Goal: Ask a question

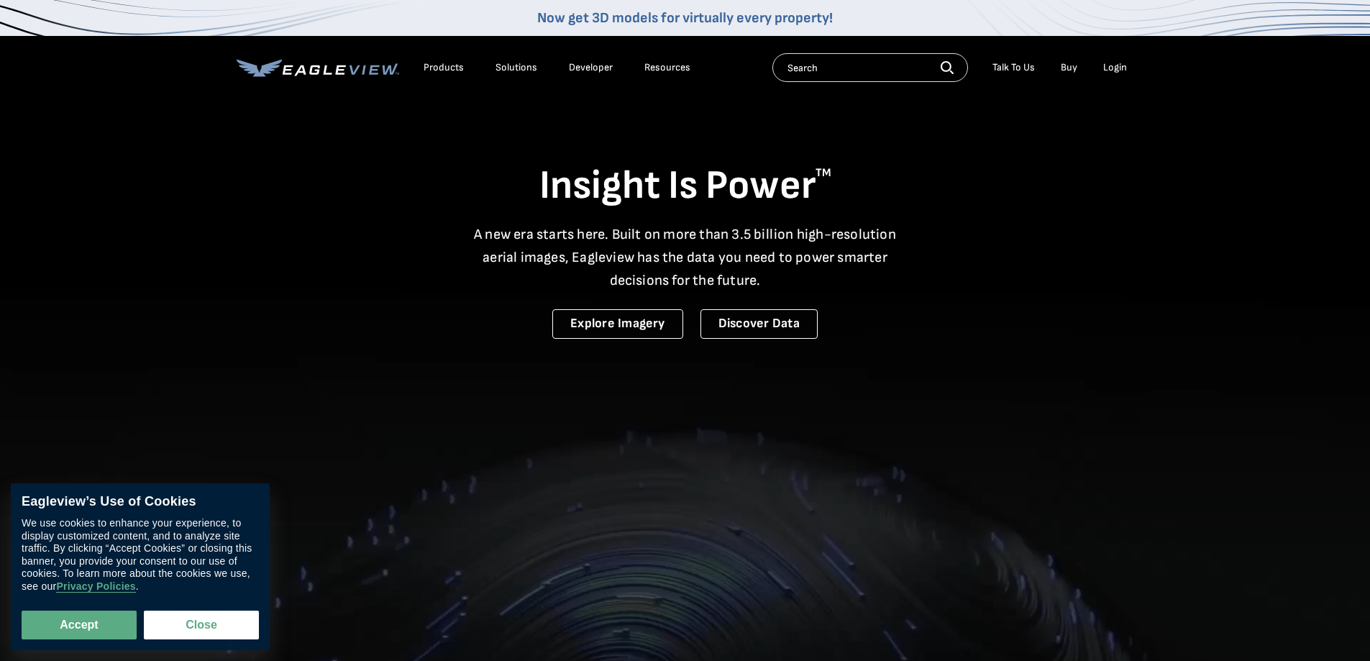
click at [1003, 66] on div "Talk To Us" at bounding box center [1014, 67] width 42 height 13
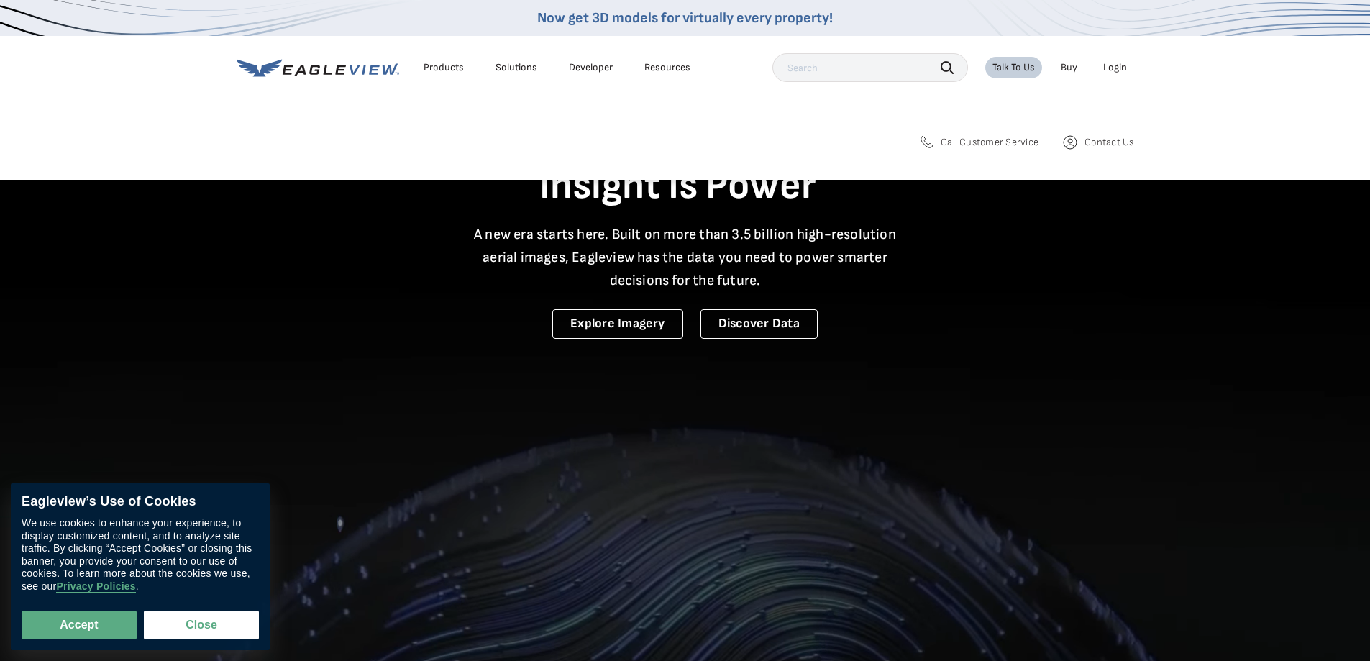
click at [1096, 142] on span "Contact Us" at bounding box center [1109, 142] width 49 height 13
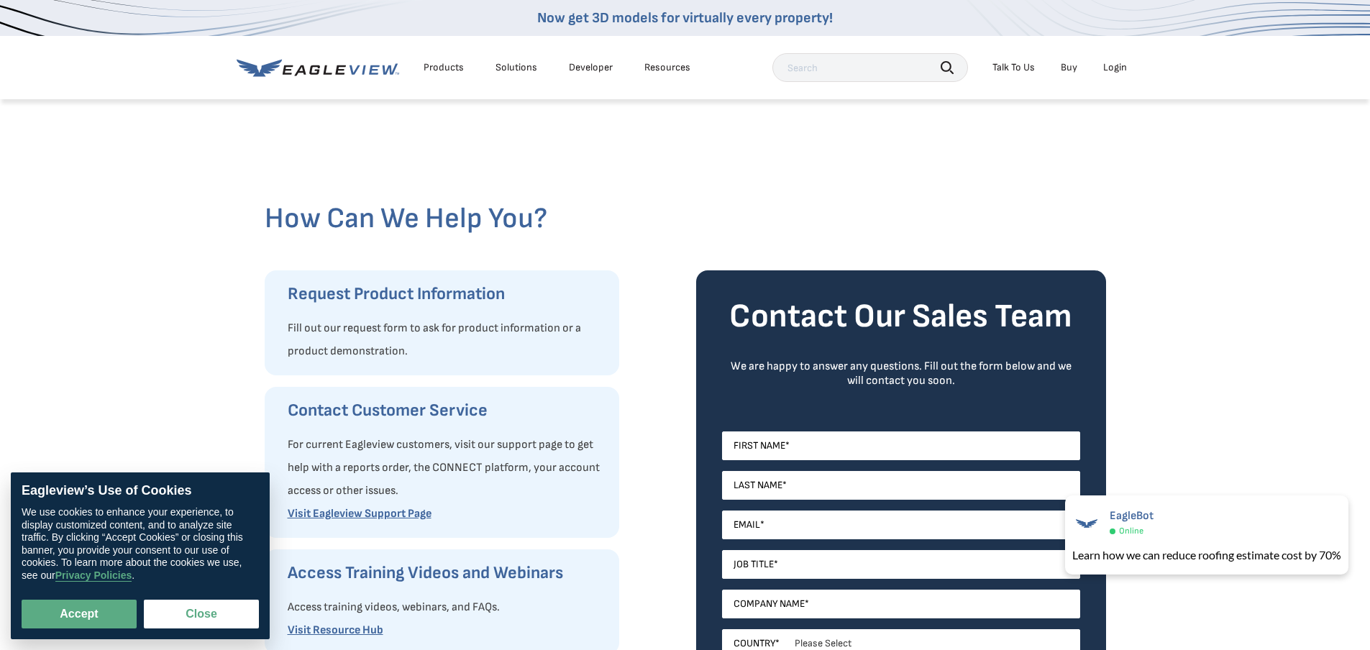
click at [450, 68] on div "Products" at bounding box center [444, 67] width 40 height 13
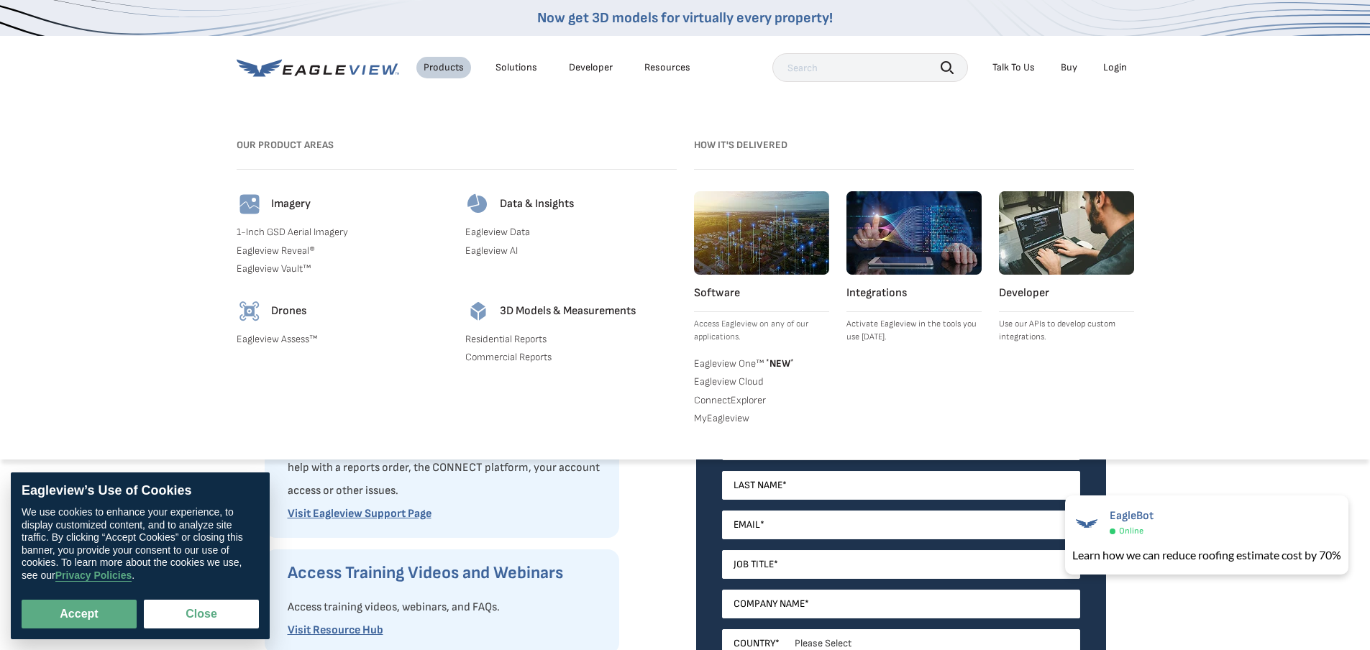
click at [522, 65] on div "Solutions" at bounding box center [517, 67] width 42 height 13
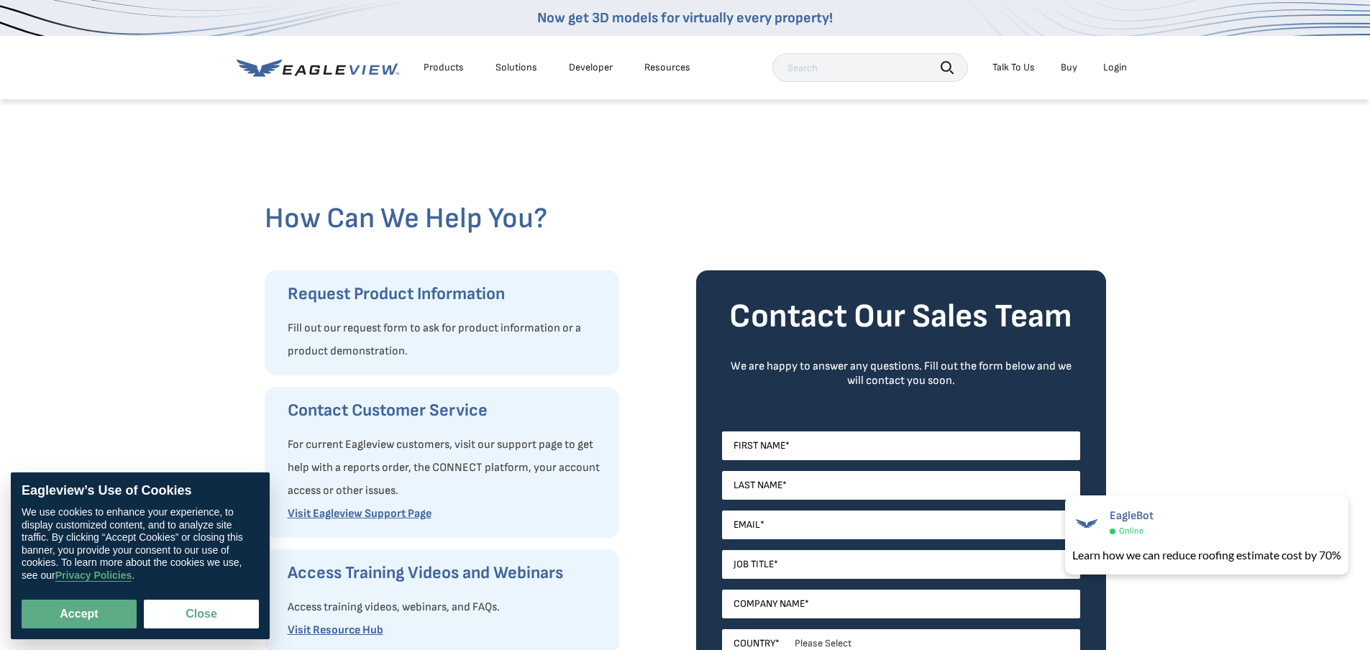
click at [387, 70] on icon at bounding box center [389, 68] width 15 height 11
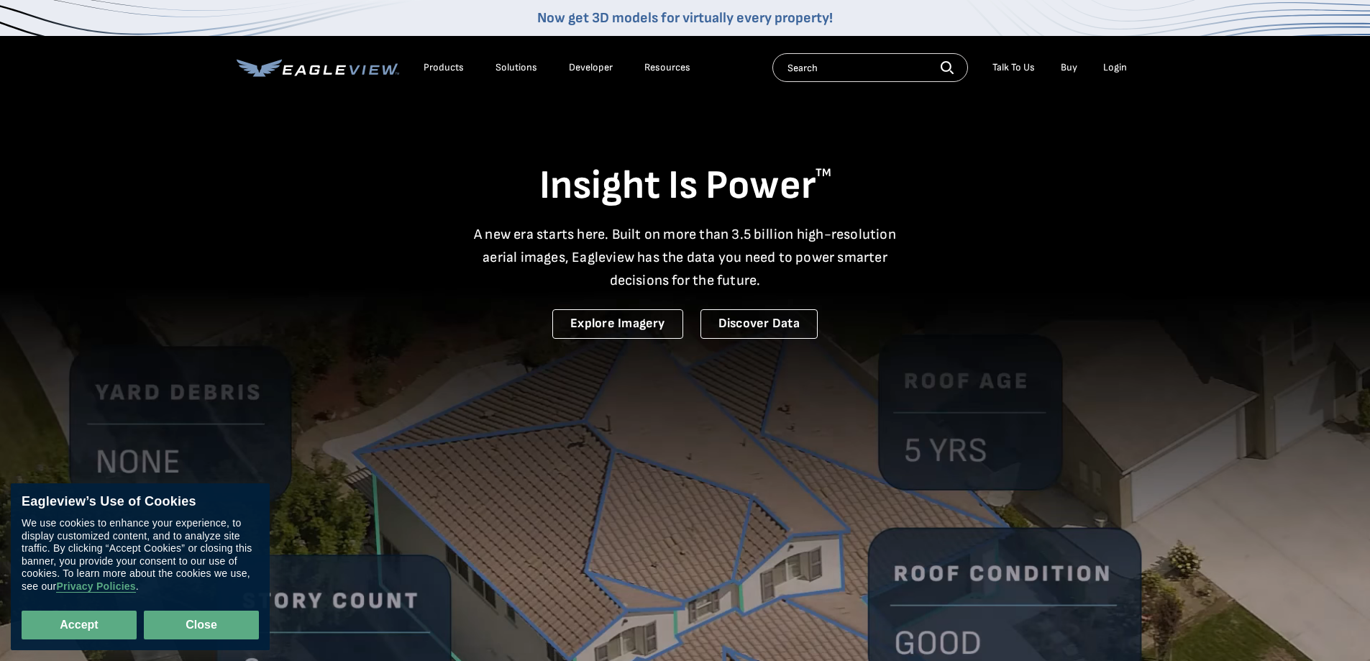
click at [199, 625] on button "Close" at bounding box center [201, 625] width 115 height 29
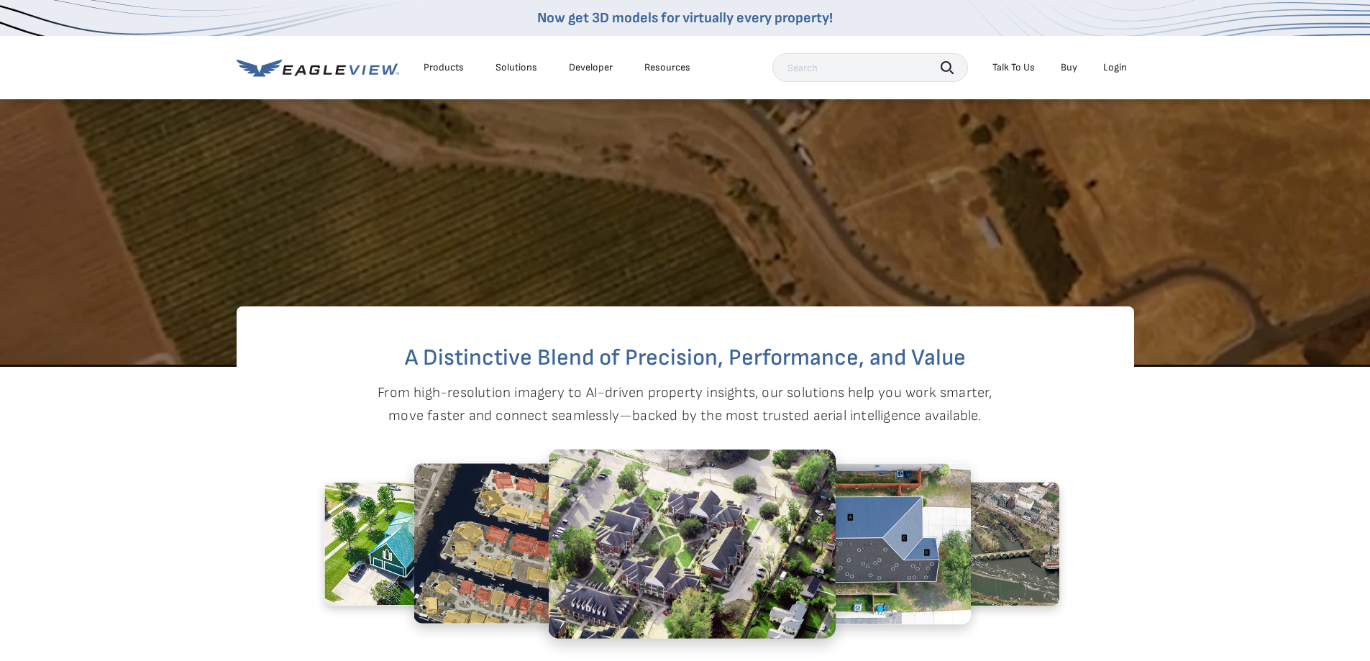
scroll to position [647, 0]
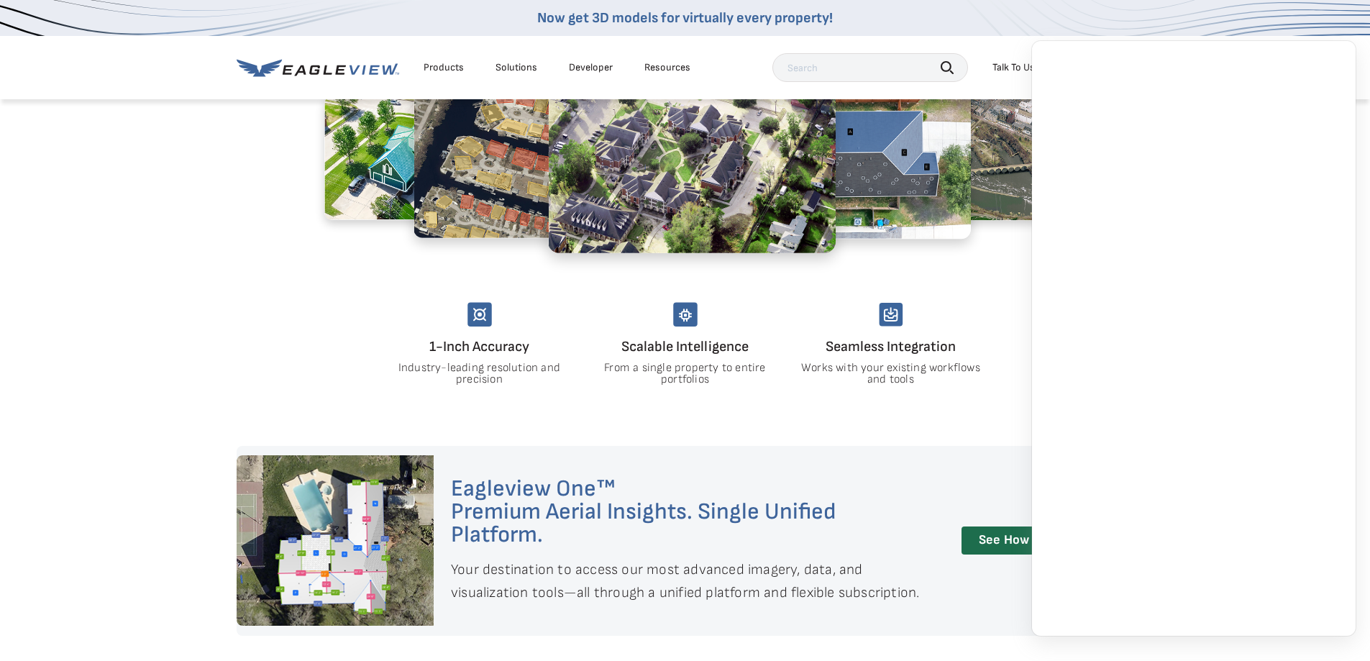
scroll to position [1079, 0]
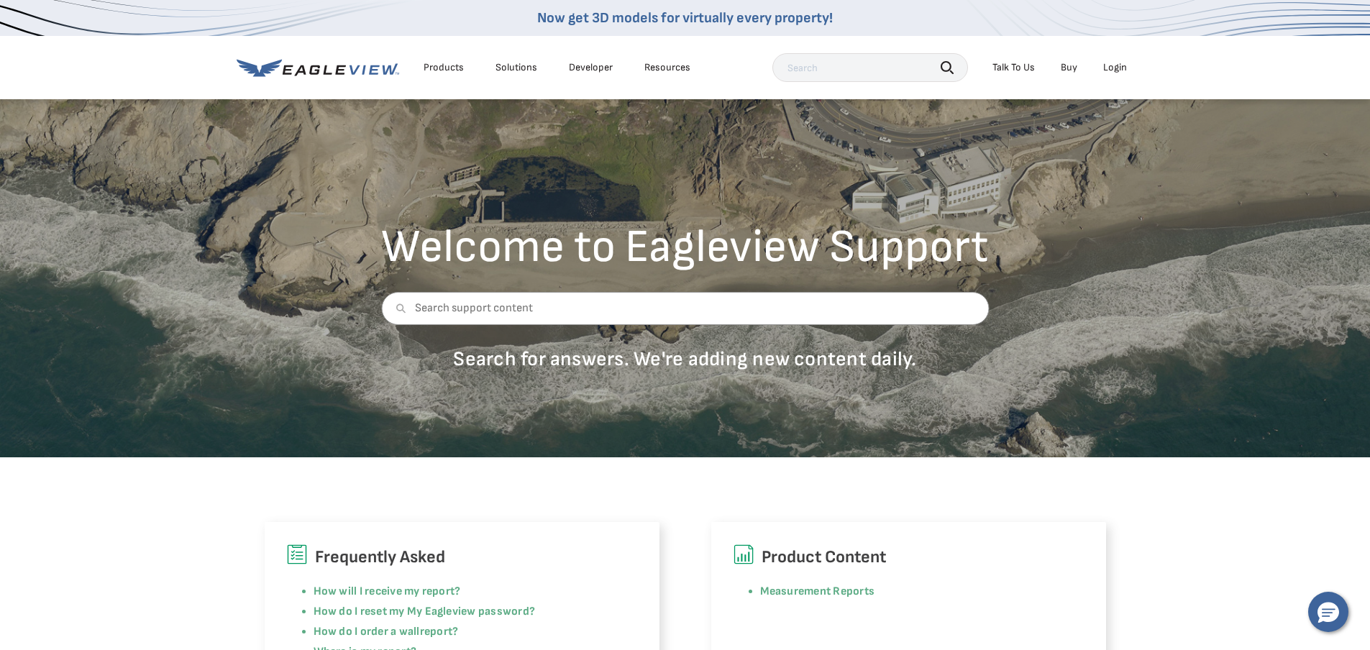
scroll to position [216, 0]
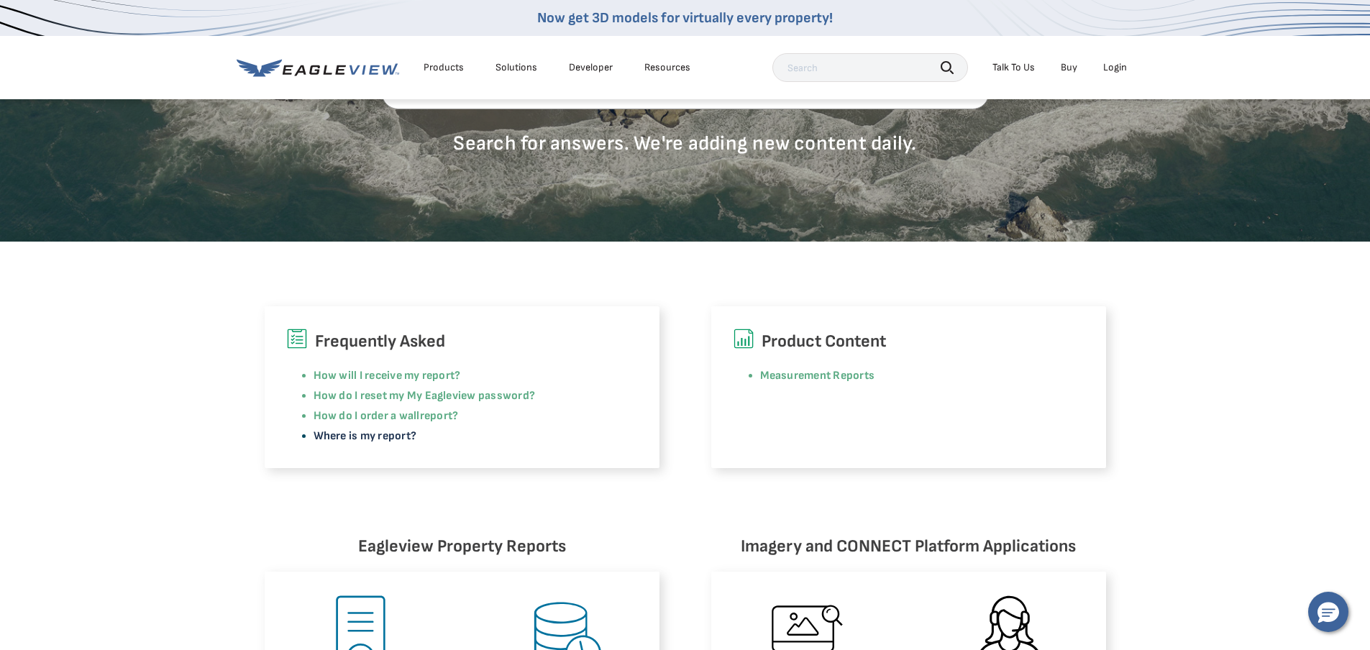
click at [394, 439] on link "Where is my report?" at bounding box center [366, 436] width 104 height 14
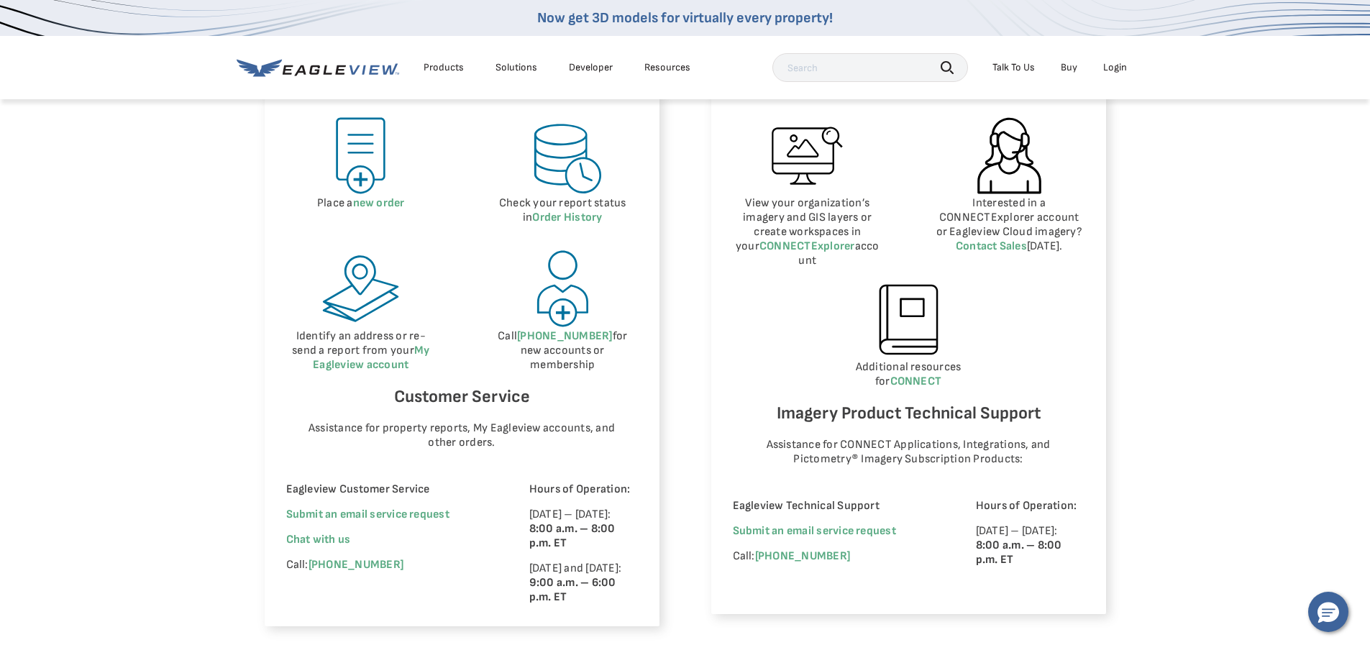
scroll to position [719, 0]
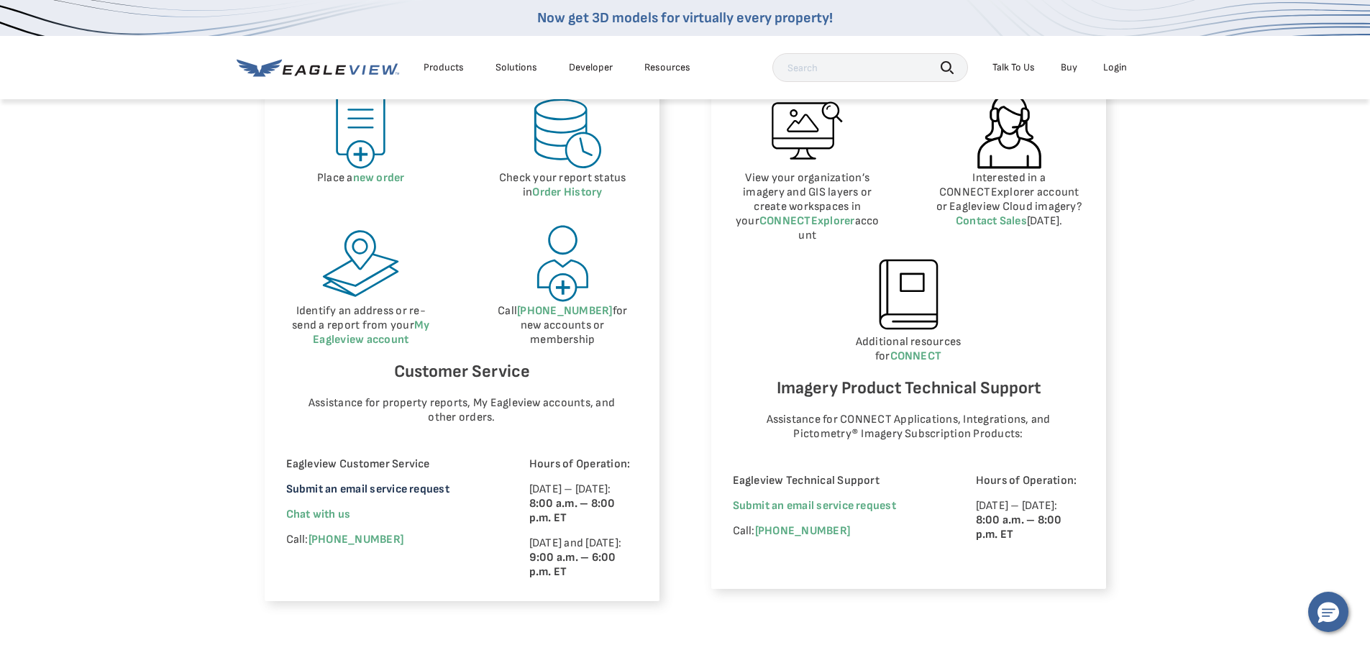
click at [401, 487] on link "Submit an email service request" at bounding box center [367, 490] width 163 height 14
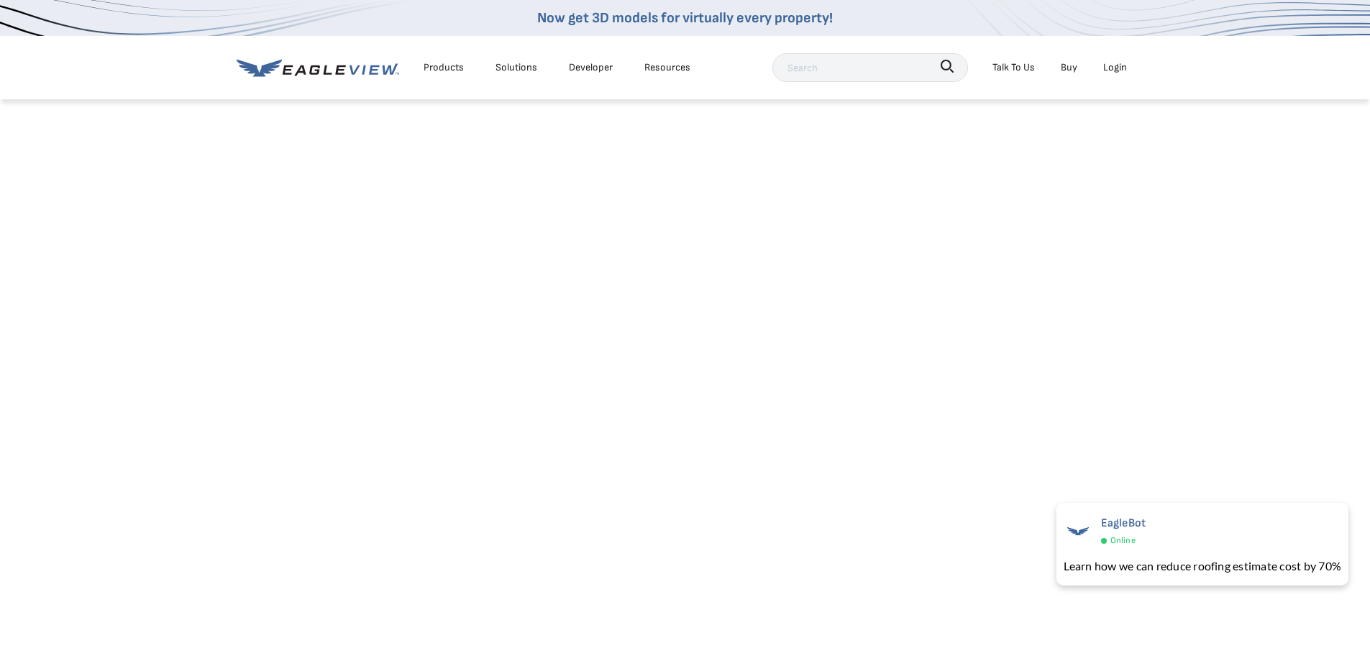
scroll to position [360, 0]
